Goal: Task Accomplishment & Management: Use online tool/utility

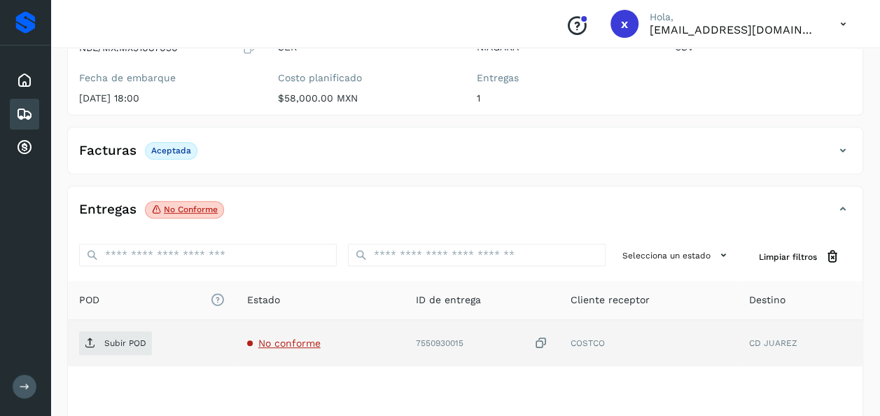
scroll to position [162, 0]
click at [540, 339] on icon at bounding box center [540, 343] width 14 height 15
click at [125, 339] on p "Subir POD" at bounding box center [125, 343] width 42 height 10
click at [122, 339] on p "Subir POD" at bounding box center [125, 343] width 42 height 10
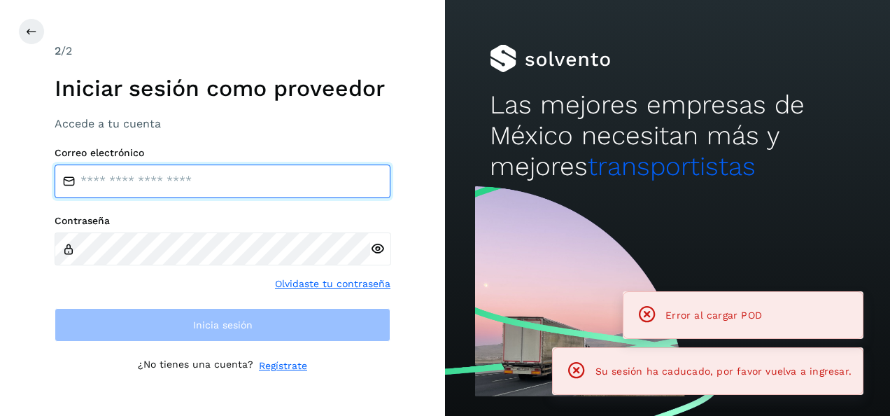
type input "**********"
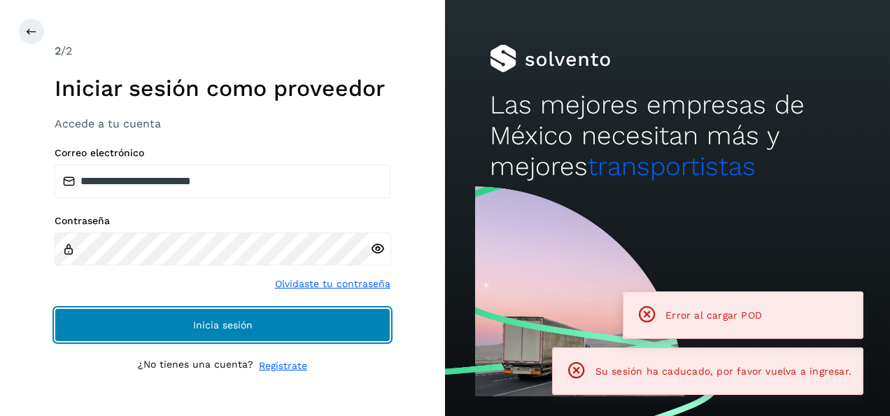
click at [232, 329] on span "Inicia sesión" at bounding box center [222, 325] width 59 height 10
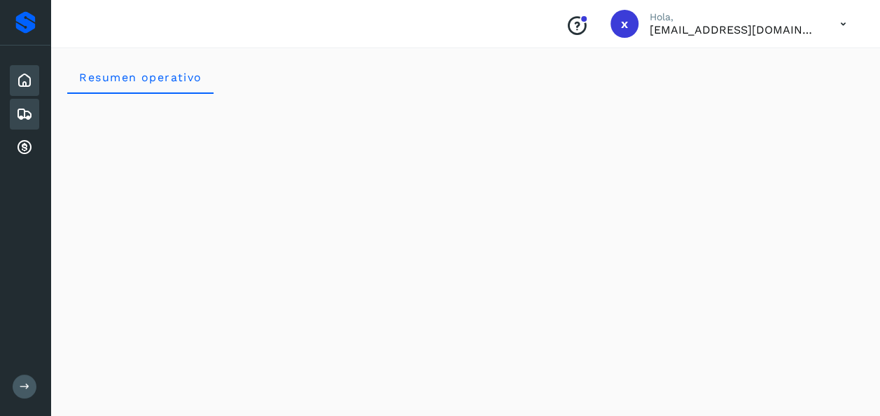
click at [28, 114] on icon at bounding box center [24, 114] width 17 height 17
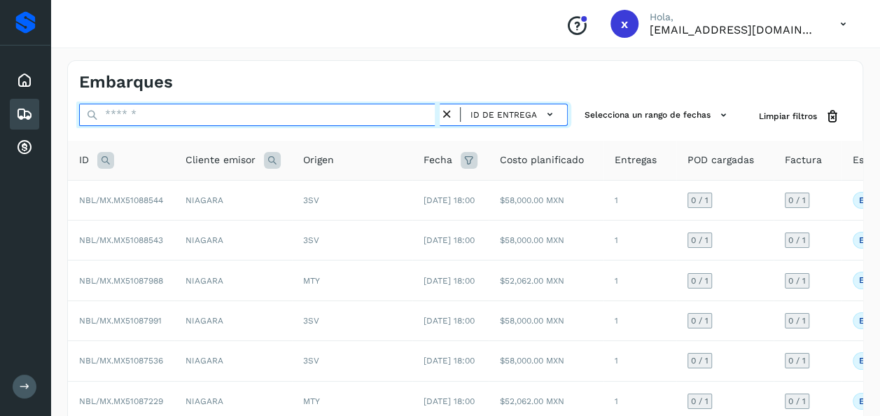
click at [128, 118] on input "text" at bounding box center [259, 115] width 360 height 22
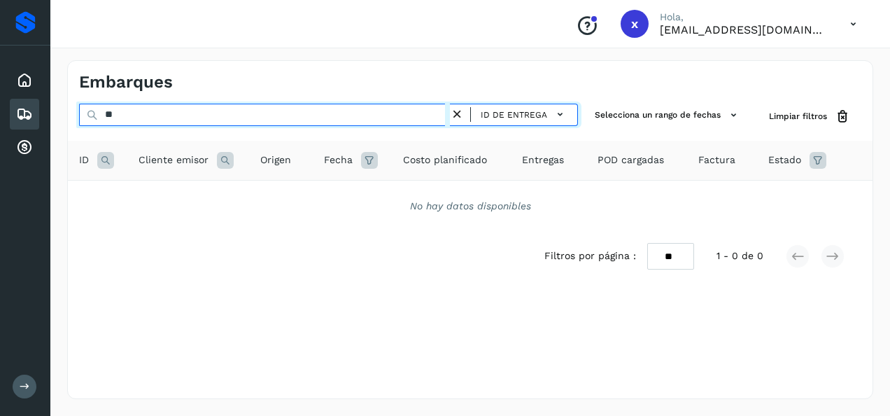
type input "*"
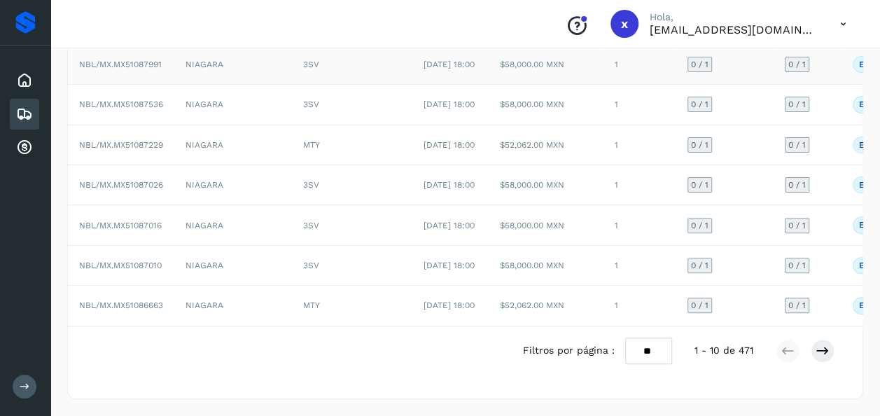
scroll to position [325, 0]
click at [818, 358] on icon at bounding box center [822, 351] width 14 height 14
click at [381, 191] on div "3SV" at bounding box center [352, 184] width 98 height 13
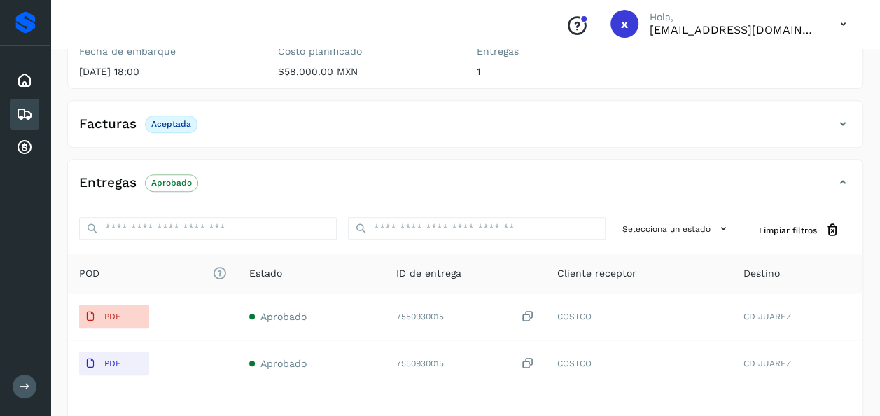
scroll to position [288, 0]
